Goal: Book appointment/travel/reservation

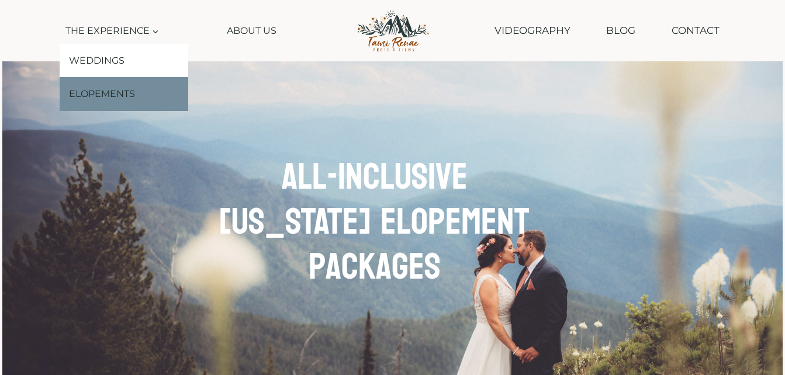
click at [133, 92] on link "Elopements" at bounding box center [124, 94] width 129 height 34
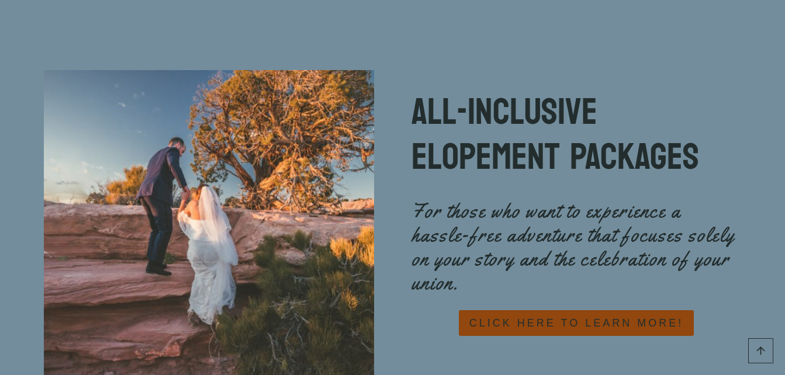
scroll to position [5082, 0]
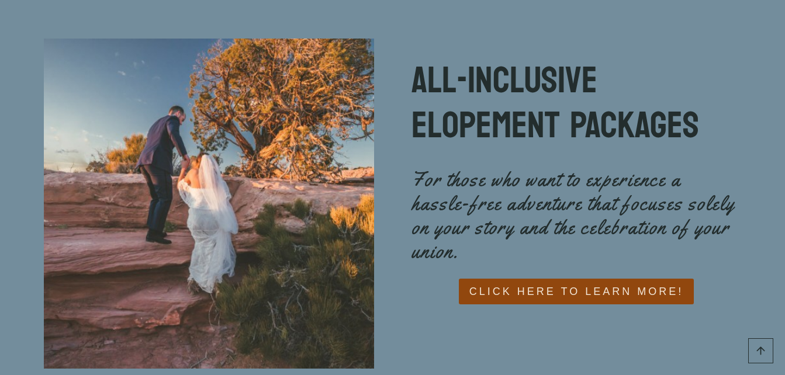
click at [549, 283] on span "CLICK HERE TO LEARN MORE!" at bounding box center [576, 291] width 214 height 17
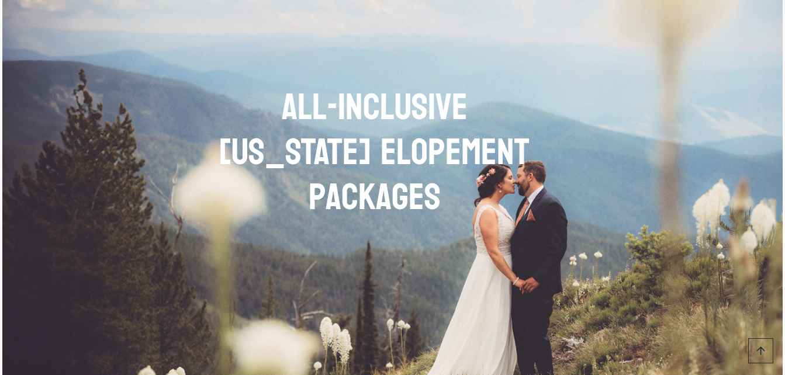
scroll to position [1040, 0]
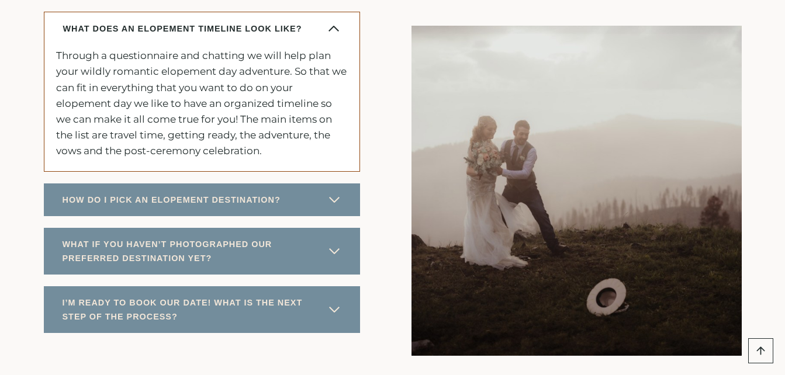
scroll to position [6064, 0]
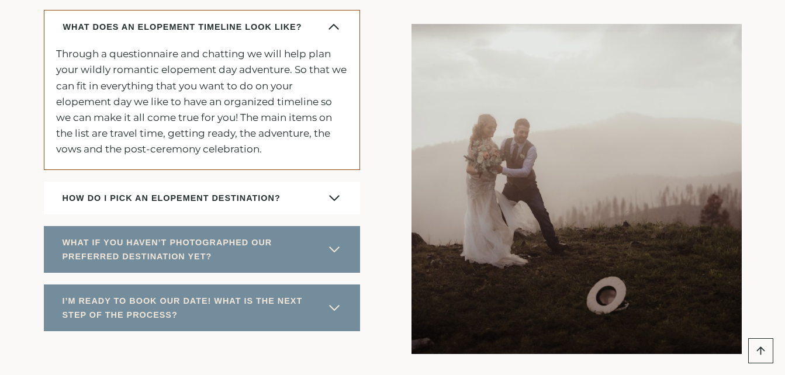
click at [339, 191] on span "button" at bounding box center [334, 198] width 14 height 14
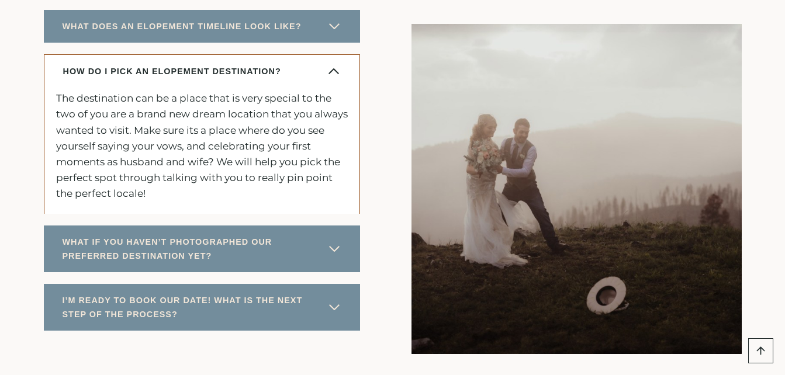
scroll to position [6063, 0]
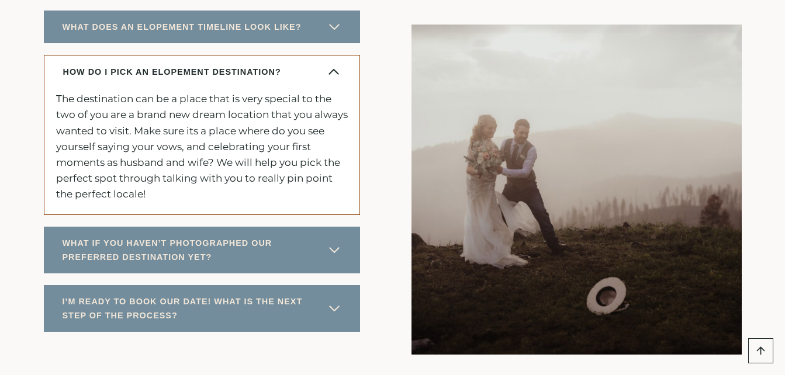
click at [338, 65] on span "button" at bounding box center [334, 72] width 14 height 14
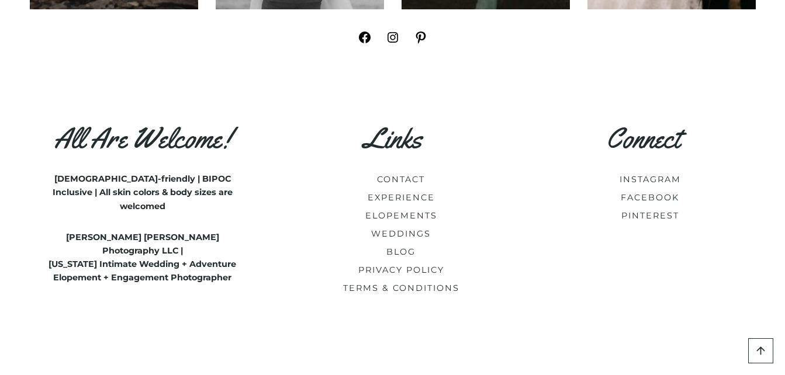
scroll to position [6823, 0]
